Goal: Task Accomplishment & Management: Use online tool/utility

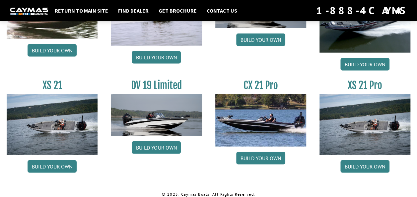
scroll to position [822, 0]
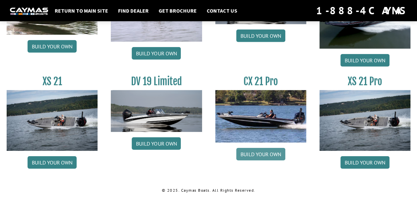
click at [265, 151] on link "Build your own" at bounding box center [260, 154] width 49 height 13
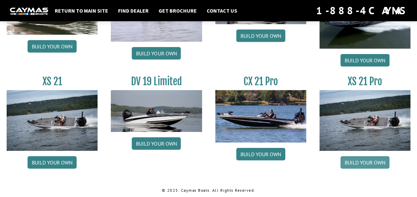
click at [356, 159] on link "Build your own" at bounding box center [364, 162] width 49 height 13
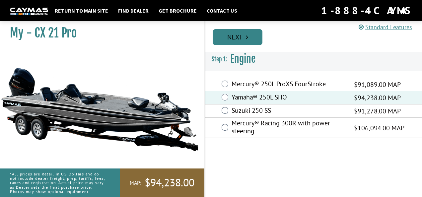
click at [237, 34] on link "Next" at bounding box center [237, 37] width 50 height 16
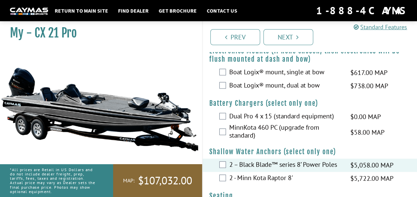
scroll to position [388, 0]
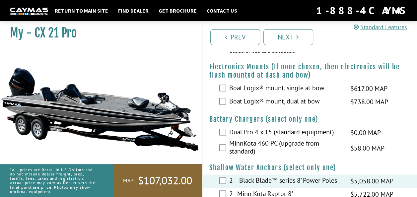
click at [226, 132] on div "Dual Pro 4 x 15 (standard equipment) $0.00 MAP $0.00 MSRP" at bounding box center [310, 132] width 214 height 13
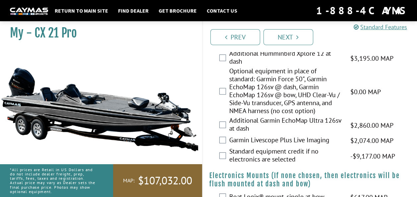
scroll to position [278, 0]
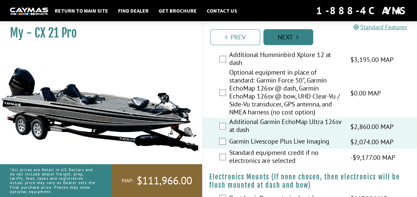
click at [279, 36] on link "Next" at bounding box center [288, 37] width 50 height 16
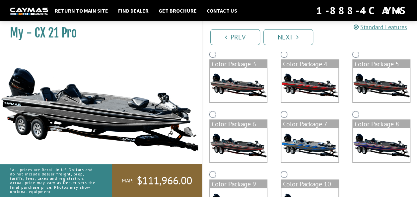
scroll to position [114, 0]
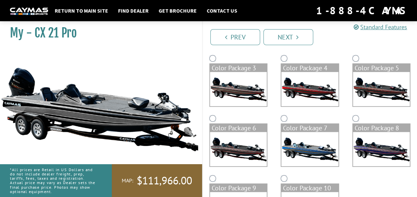
click at [387, 147] on img at bounding box center [381, 149] width 57 height 34
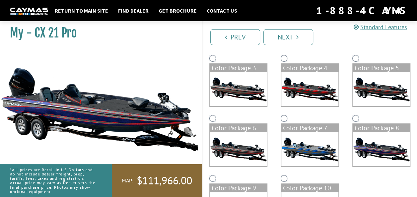
click at [326, 150] on img at bounding box center [309, 149] width 57 height 34
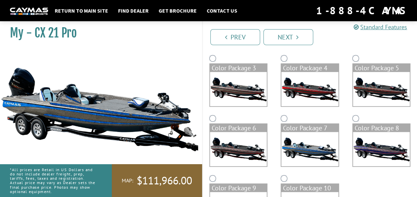
click at [246, 148] on img at bounding box center [238, 149] width 57 height 34
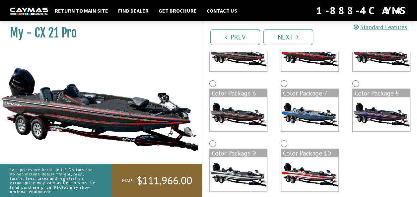
scroll to position [156, 0]
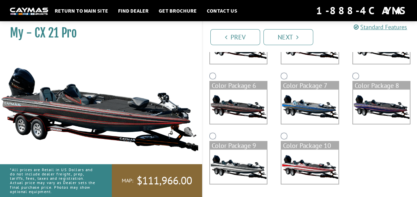
click at [251, 154] on img at bounding box center [238, 166] width 57 height 34
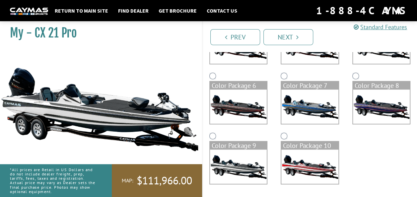
click at [318, 106] on img at bounding box center [309, 106] width 57 height 34
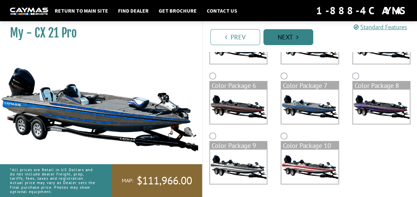
click at [289, 36] on link "Next" at bounding box center [288, 37] width 50 height 16
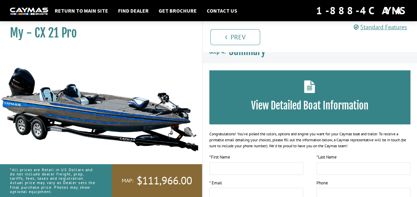
scroll to position [0, 0]
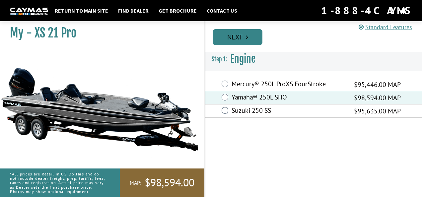
click at [248, 32] on link "Next" at bounding box center [237, 37] width 50 height 16
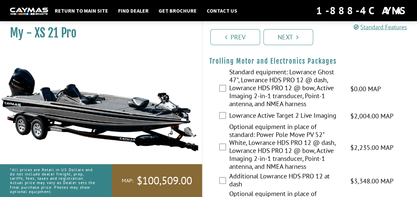
scroll to position [84, 0]
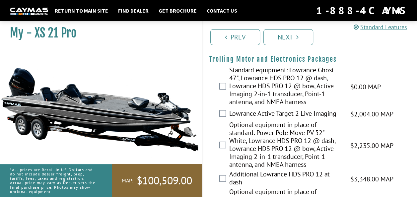
click at [226, 85] on div "Standard equipment: Lowrance Ghost 47", Lowrance HDS PRO 12 @ dash, Lowrance HD…" at bounding box center [310, 86] width 214 height 41
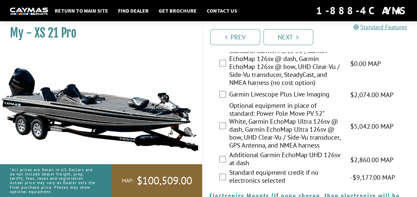
scroll to position [385, 0]
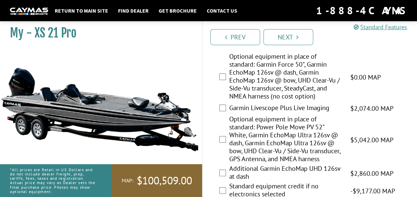
click at [226, 108] on div "Garmin Livescope Plus Live Imaging $2,074.00 MAP $2,448.00 MSRP" at bounding box center [310, 108] width 214 height 13
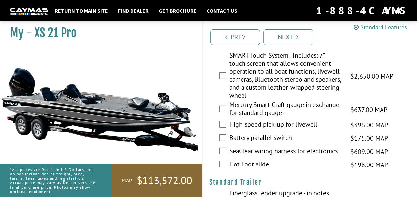
scroll to position [968, 0]
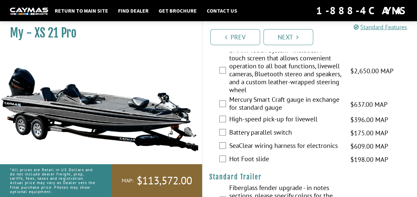
click at [415, 137] on div "Battery parallel switch $175.00 MAP $206.00 MSRP" at bounding box center [310, 132] width 214 height 13
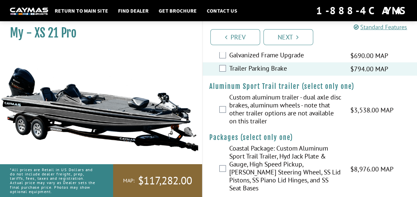
scroll to position [1139, 0]
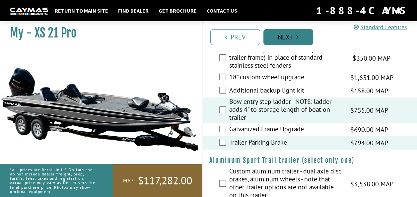
click at [300, 34] on link "Next" at bounding box center [288, 37] width 50 height 16
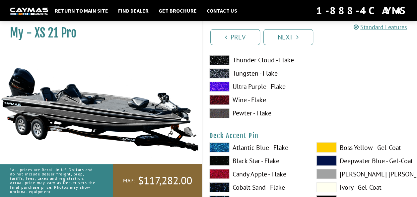
scroll to position [0, 0]
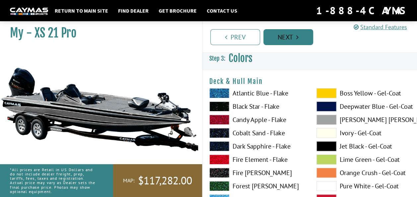
click at [283, 36] on link "Next" at bounding box center [288, 37] width 50 height 16
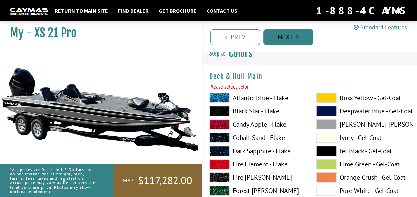
scroll to position [22, 0]
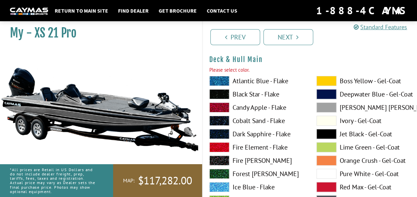
click at [218, 78] on span at bounding box center [219, 81] width 20 height 10
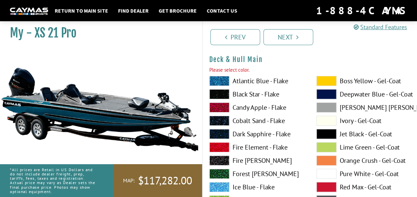
click at [218, 78] on span at bounding box center [219, 81] width 20 height 10
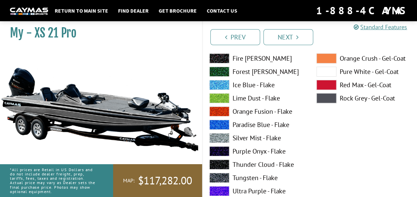
scroll to position [129, 0]
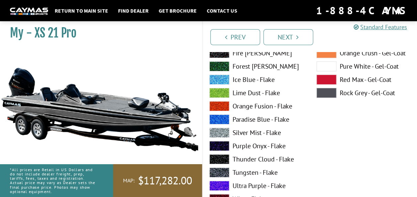
click at [216, 131] on span at bounding box center [219, 133] width 20 height 10
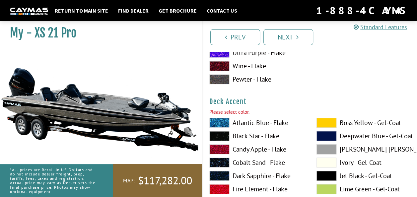
scroll to position [272, 0]
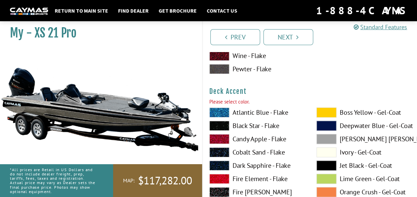
click at [218, 112] on span at bounding box center [219, 112] width 20 height 10
click at [330, 124] on span at bounding box center [326, 126] width 20 height 10
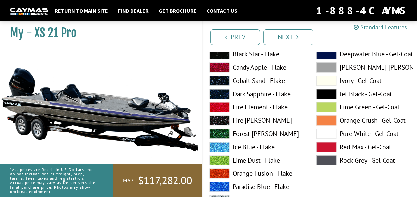
scroll to position [349, 0]
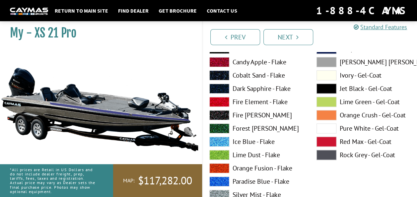
click at [222, 180] on span at bounding box center [219, 181] width 20 height 10
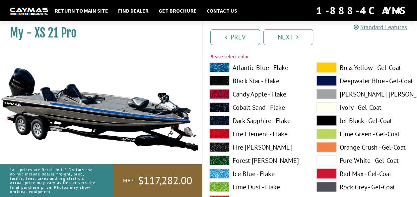
scroll to position [605, 0]
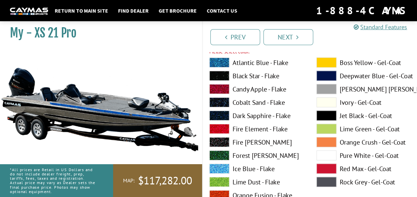
click at [219, 88] on span at bounding box center [219, 89] width 20 height 10
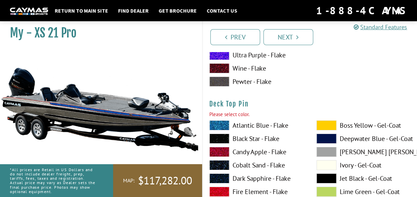
scroll to position [1112, 0]
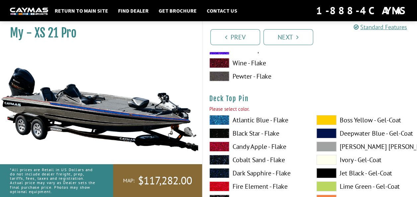
click at [221, 146] on span at bounding box center [219, 147] width 20 height 10
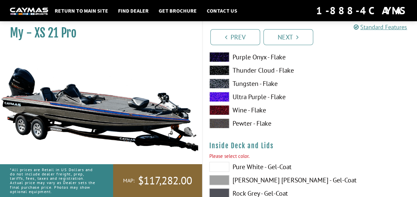
scroll to position [1377, 0]
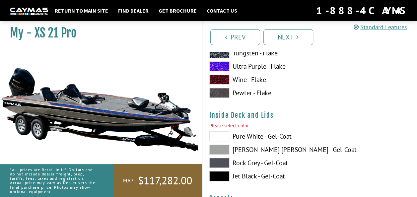
click at [219, 146] on span at bounding box center [219, 150] width 20 height 10
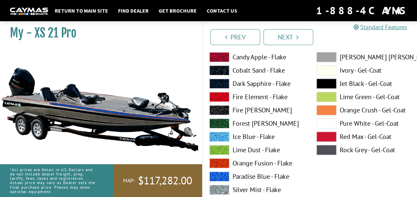
scroll to position [1582, 0]
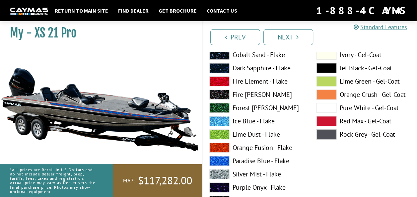
click at [219, 162] on span at bounding box center [219, 161] width 20 height 10
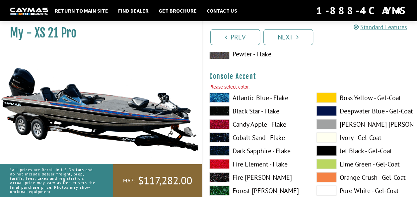
scroll to position [1792, 0]
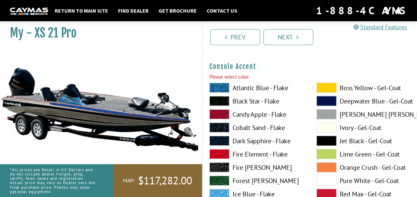
click at [219, 112] on span at bounding box center [219, 114] width 20 height 10
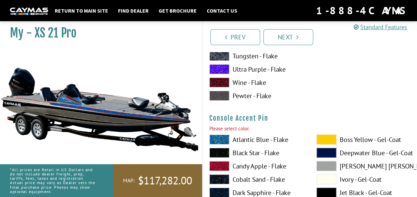
scroll to position [2027, 0]
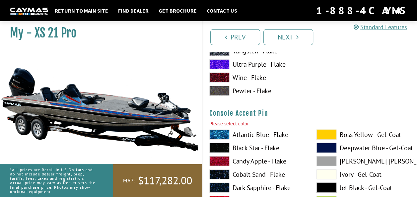
click at [220, 160] on span at bounding box center [219, 161] width 20 height 10
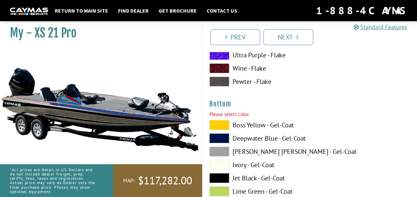
scroll to position [2324, 0]
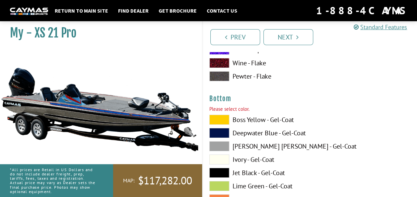
click at [216, 118] on span at bounding box center [219, 120] width 20 height 10
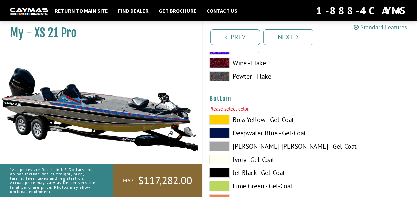
click at [217, 146] on span at bounding box center [219, 146] width 20 height 10
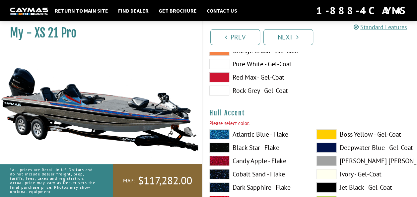
scroll to position [2488, 0]
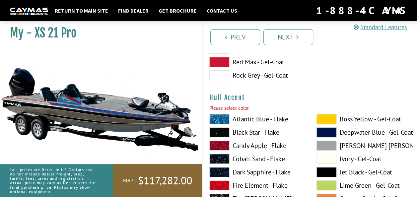
click at [224, 116] on span at bounding box center [219, 119] width 20 height 10
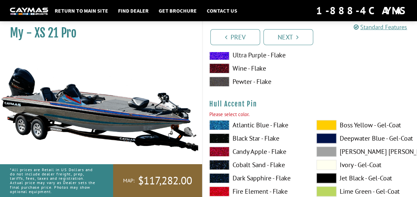
scroll to position [2769, 0]
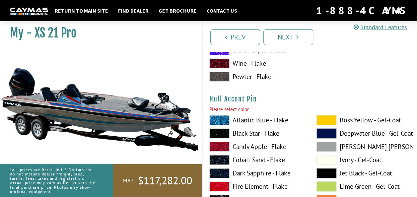
click at [329, 116] on span at bounding box center [326, 120] width 20 height 10
click at [220, 143] on span at bounding box center [219, 147] width 20 height 10
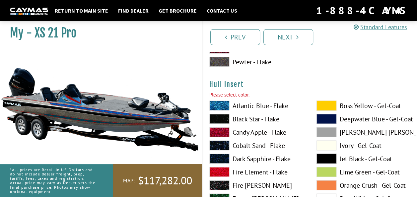
scroll to position [3071, 0]
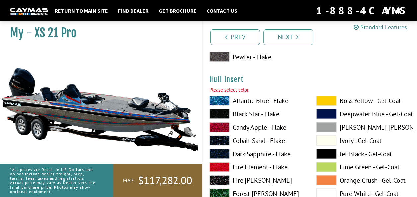
click at [325, 95] on span at bounding box center [326, 100] width 20 height 10
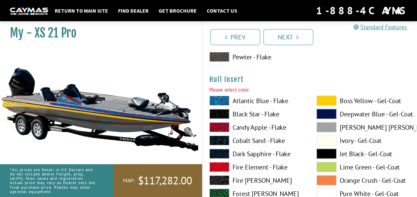
click at [325, 95] on span at bounding box center [326, 100] width 20 height 10
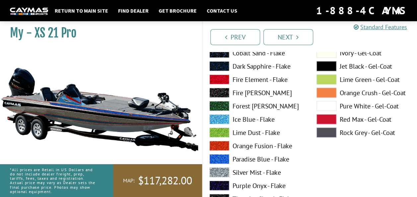
scroll to position [3163, 0]
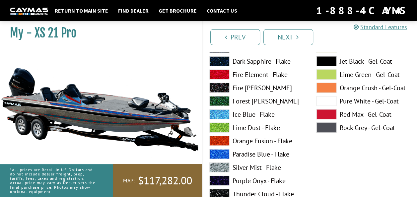
click at [221, 152] on span at bounding box center [219, 154] width 20 height 10
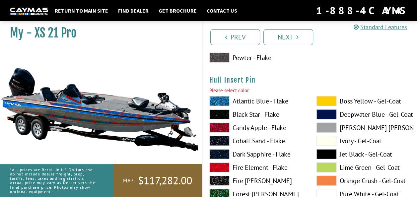
scroll to position [3357, 0]
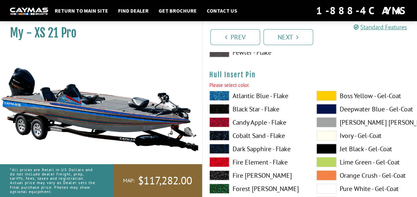
click at [333, 93] on span at bounding box center [326, 96] width 20 height 10
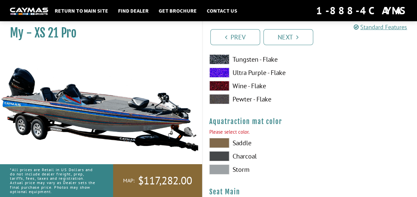
scroll to position [3618, 0]
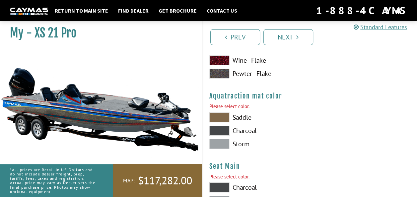
click at [219, 126] on span at bounding box center [219, 131] width 20 height 10
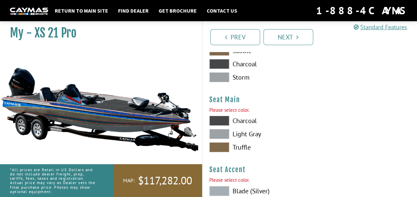
scroll to position [3690, 0]
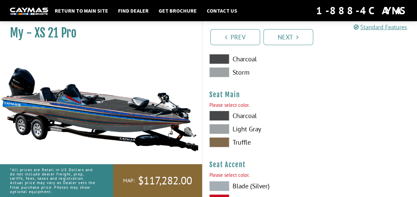
click at [219, 114] on span at bounding box center [219, 116] width 20 height 10
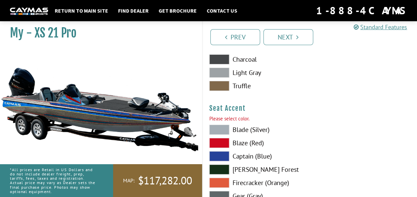
scroll to position [3757, 0]
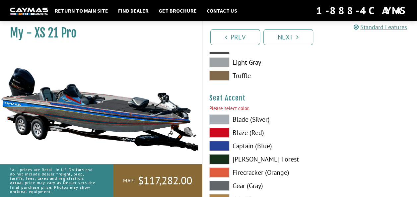
click at [221, 130] on span at bounding box center [219, 133] width 20 height 10
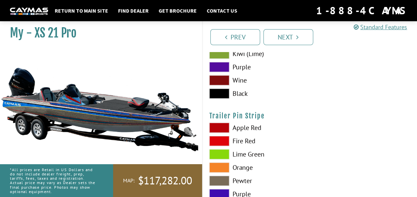
scroll to position [3920, 0]
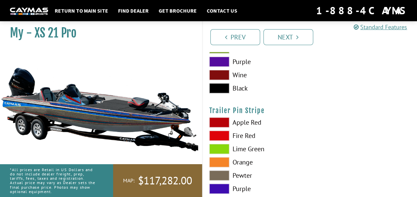
click at [224, 131] on span at bounding box center [219, 136] width 20 height 10
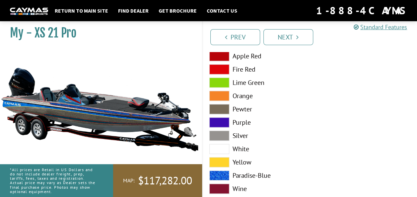
scroll to position [4000, 0]
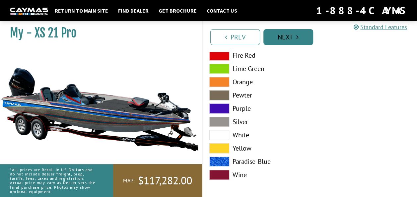
click at [298, 40] on link "Next" at bounding box center [288, 37] width 50 height 16
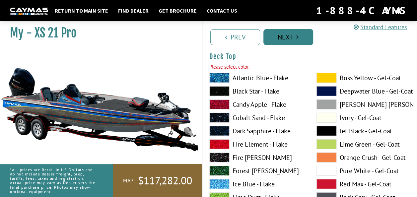
scroll to position [840, 0]
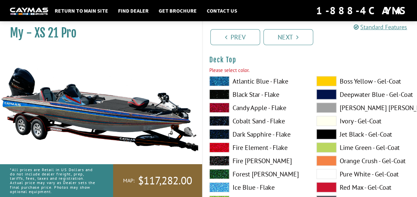
click at [332, 80] on span at bounding box center [326, 81] width 20 height 10
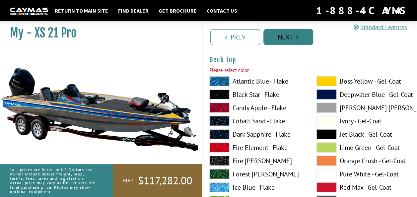
click at [293, 34] on link "Next" at bounding box center [288, 37] width 50 height 16
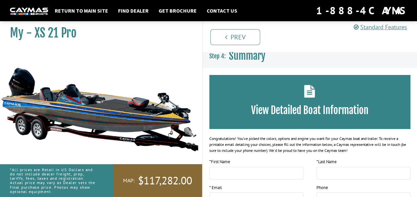
scroll to position [0, 0]
